Goal: Transaction & Acquisition: Purchase product/service

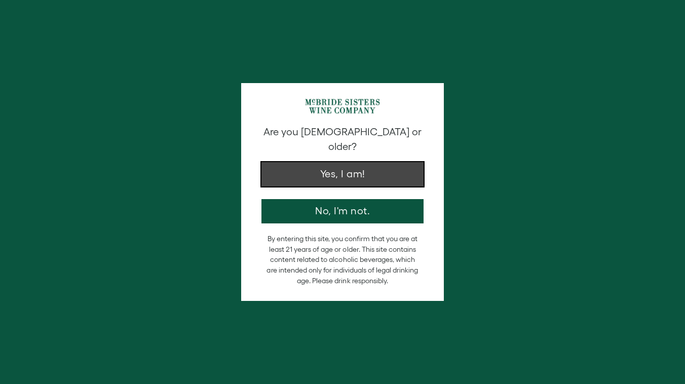
click at [346, 169] on button "Yes, I am!" at bounding box center [342, 174] width 162 height 24
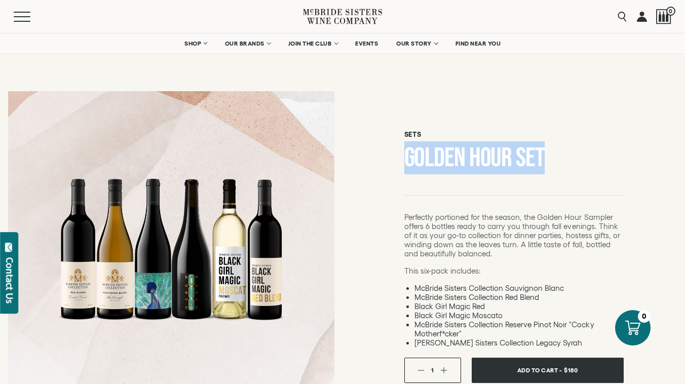
drag, startPoint x: 544, startPoint y: 154, endPoint x: 405, endPoint y: 155, distance: 139.3
click at [405, 155] on h1 "Golden Hour Set" at bounding box center [513, 158] width 219 height 26
copy h1 "Golden Hour Set"
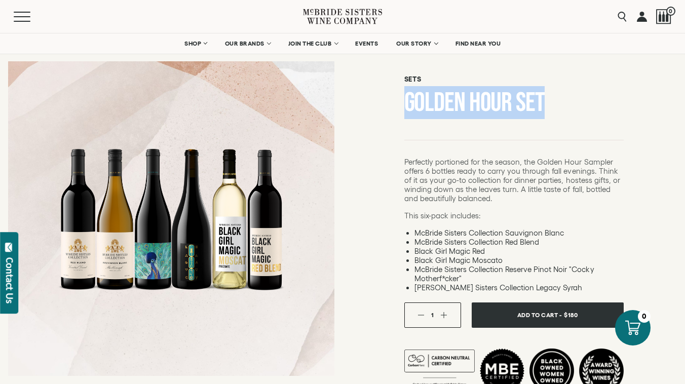
scroll to position [81, 0]
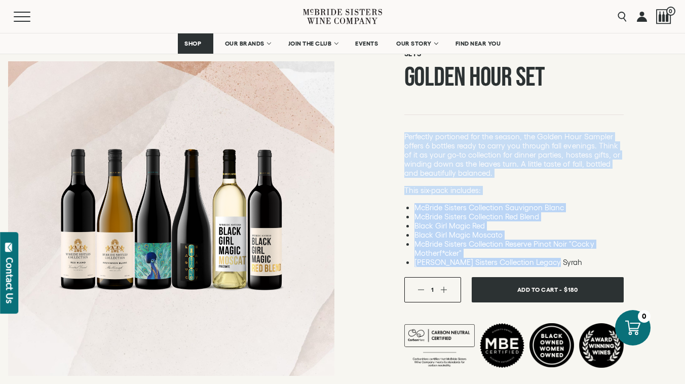
drag, startPoint x: 573, startPoint y: 263, endPoint x: 402, endPoint y: 136, distance: 212.9
click at [402, 136] on div "Sets Golden Hour Set This six-pack includes: [PERSON_NAME] Sisters Collection S…" at bounding box center [513, 207] width 342 height 408
copy div "Perfectly portioned for the season, the Golden Hour Sampler offers 6 bottles re…"
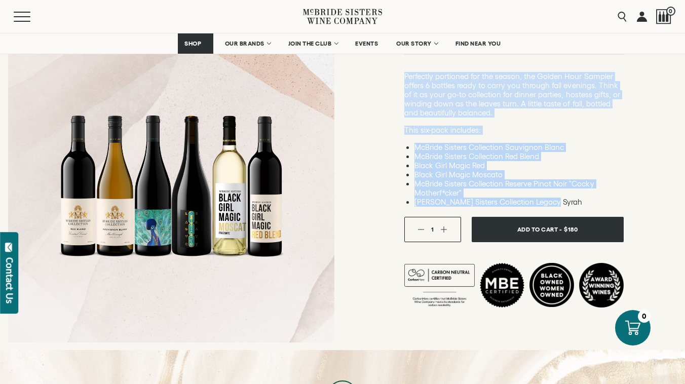
scroll to position [143, 0]
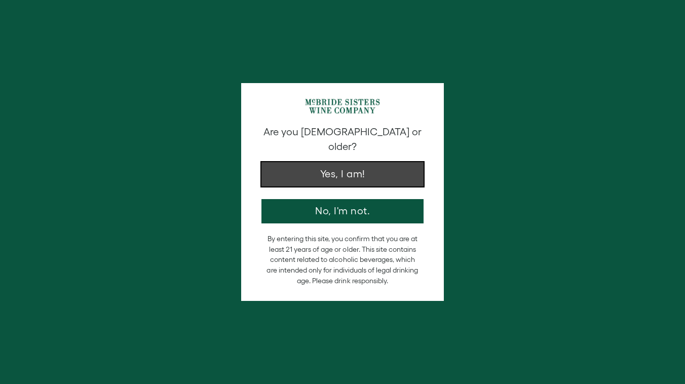
click at [408, 168] on button "Yes, I am!" at bounding box center [342, 174] width 162 height 24
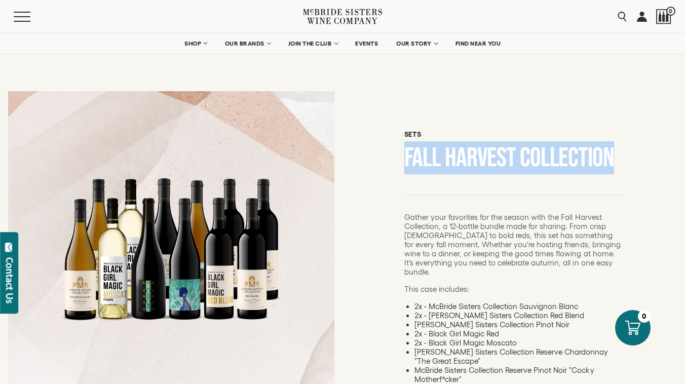
drag, startPoint x: 618, startPoint y: 157, endPoint x: 394, endPoint y: 162, distance: 224.4
click at [394, 162] on div "Sets Fall Harvest Collection This case includes: 2x - [PERSON_NAME] Sisters Col…" at bounding box center [513, 328] width 342 height 490
copy h1 "Fall Harvest Collection"
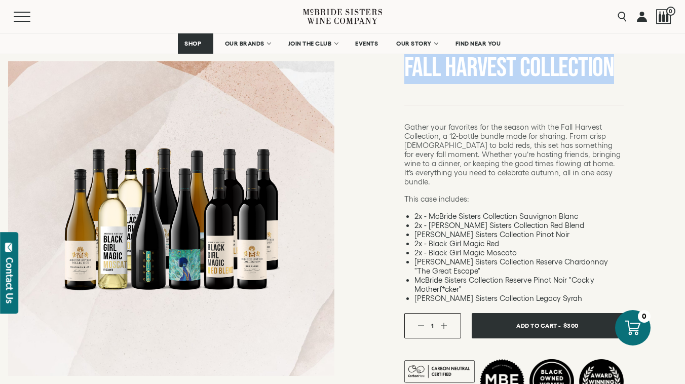
scroll to position [102, 0]
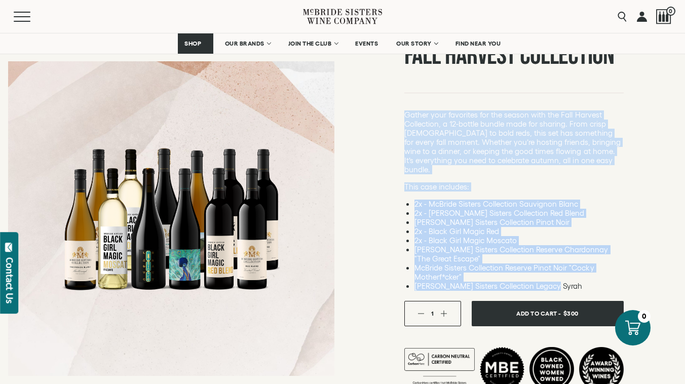
drag, startPoint x: 564, startPoint y: 284, endPoint x: 400, endPoint y: 116, distance: 234.9
click at [400, 116] on div "Sets Fall Harvest Collection This case includes: 2x - [PERSON_NAME] Sisters Col…" at bounding box center [513, 208] width 342 height 454
copy div "Gather your favorites for the season with the Fall Harvest Collection, a 12-bot…"
